Goal: Task Accomplishment & Management: Use online tool/utility

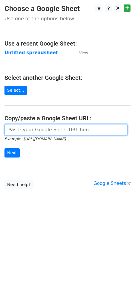
click at [38, 128] on input "url" at bounding box center [65, 129] width 123 height 11
paste input "[URL][DOMAIN_NAME]"
type input "[URL][DOMAIN_NAME]"
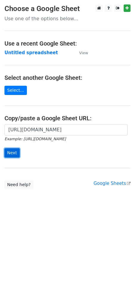
click at [12, 152] on input "Next" at bounding box center [11, 152] width 15 height 9
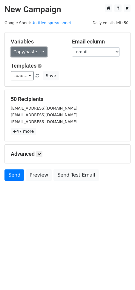
click at [35, 51] on link "Copy/paste..." at bounding box center [29, 51] width 36 height 9
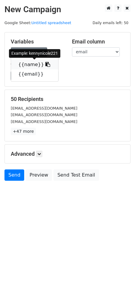
click at [45, 64] on icon at bounding box center [47, 64] width 5 height 5
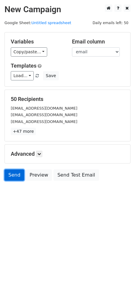
click at [11, 174] on link "Send" at bounding box center [14, 175] width 20 height 11
